Goal: Answer question/provide support

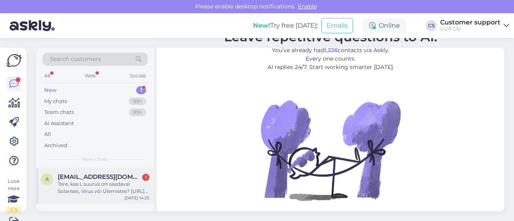
click at [125, 176] on span "[EMAIL_ADDRESS][DOMAIN_NAME]" at bounding box center [99, 176] width 83 height 7
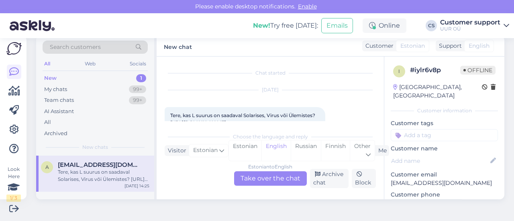
scroll to position [17, 0]
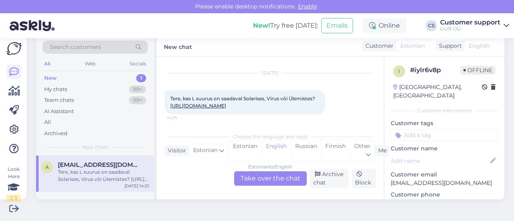
click at [277, 185] on div "Estonian to English Take over the chat" at bounding box center [270, 178] width 73 height 14
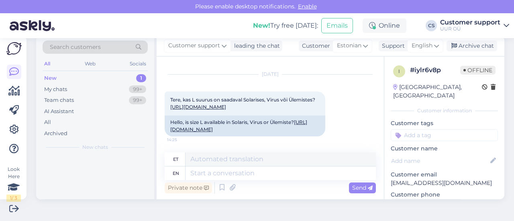
scroll to position [15, 0]
click at [275, 183] on div "Private note Send" at bounding box center [270, 187] width 211 height 15
click at [226, 106] on link "[URL][DOMAIN_NAME]" at bounding box center [198, 107] width 56 height 6
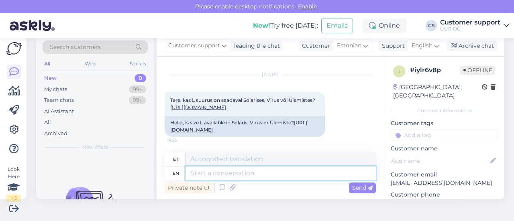
click at [230, 170] on textarea at bounding box center [280, 174] width 190 height 14
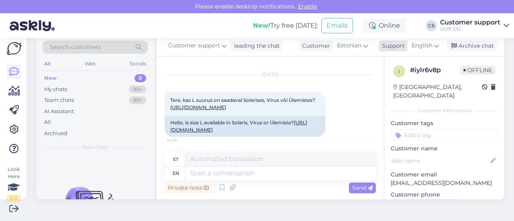
click at [415, 44] on span "English" at bounding box center [421, 45] width 21 height 9
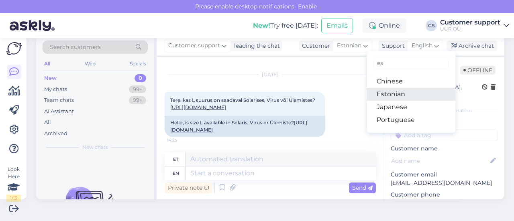
type input "es"
click at [396, 94] on link "Estonian" at bounding box center [411, 94] width 88 height 13
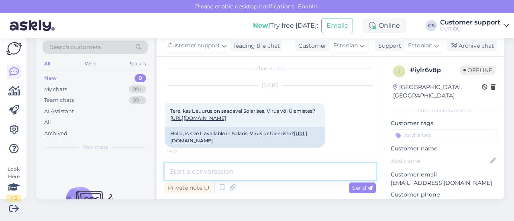
click at [229, 170] on textarea at bounding box center [270, 171] width 211 height 17
type textarea "Tere! L suurus on saadaval Solarises ja Virus. :)"
